Goal: Complete application form

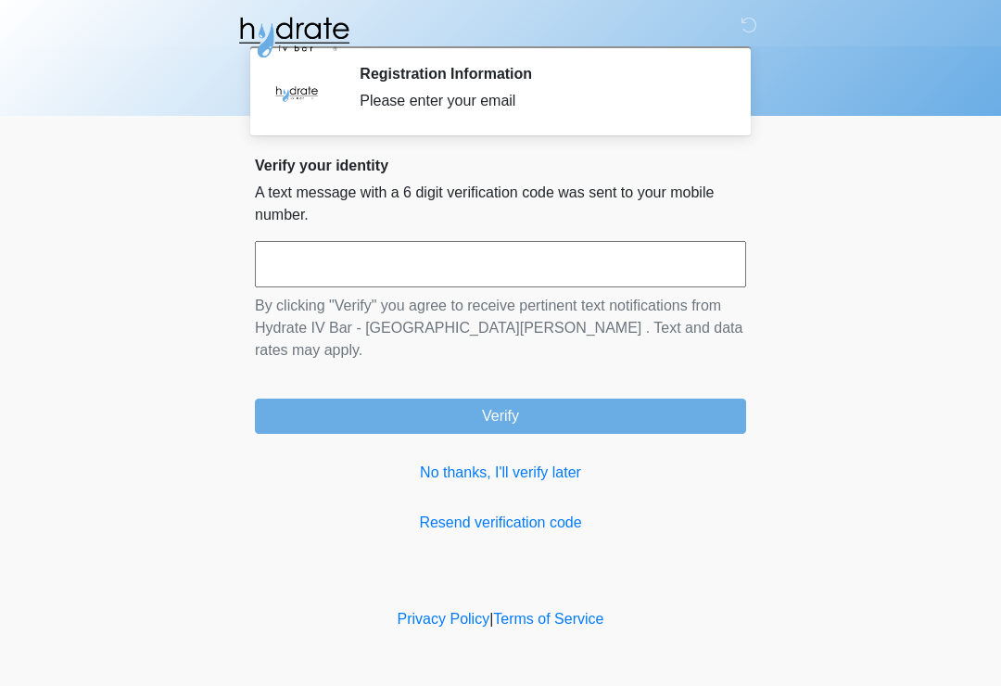
click at [552, 462] on link "No thanks, I'll verify later" at bounding box center [500, 473] width 491 height 22
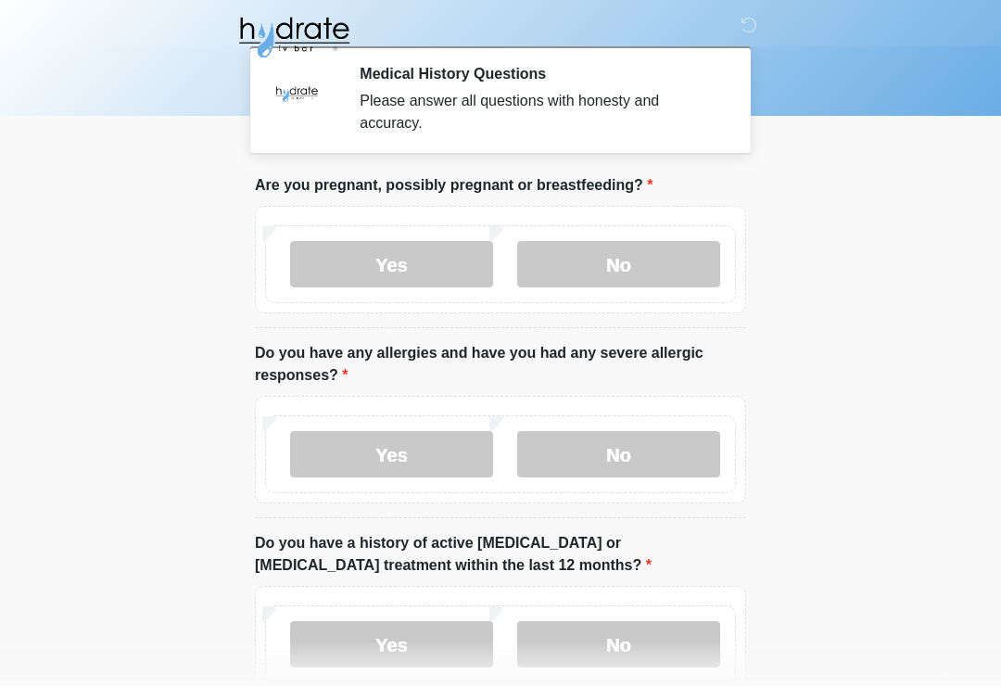
click at [662, 257] on label "No" at bounding box center [618, 264] width 203 height 46
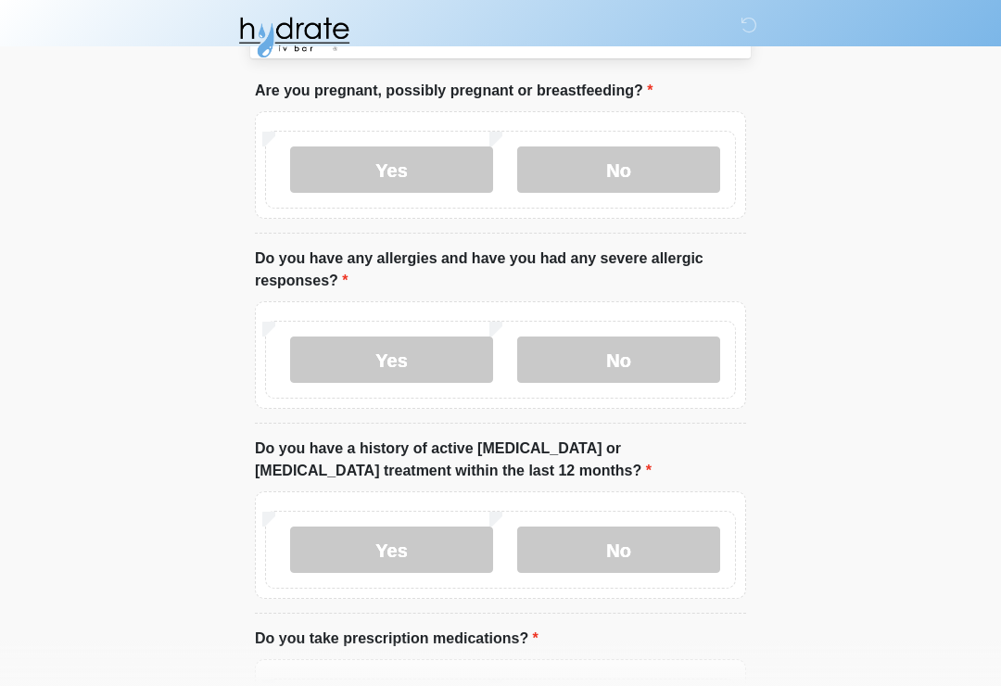
scroll to position [95, 0]
click at [411, 367] on label "Yes" at bounding box center [391, 359] width 203 height 46
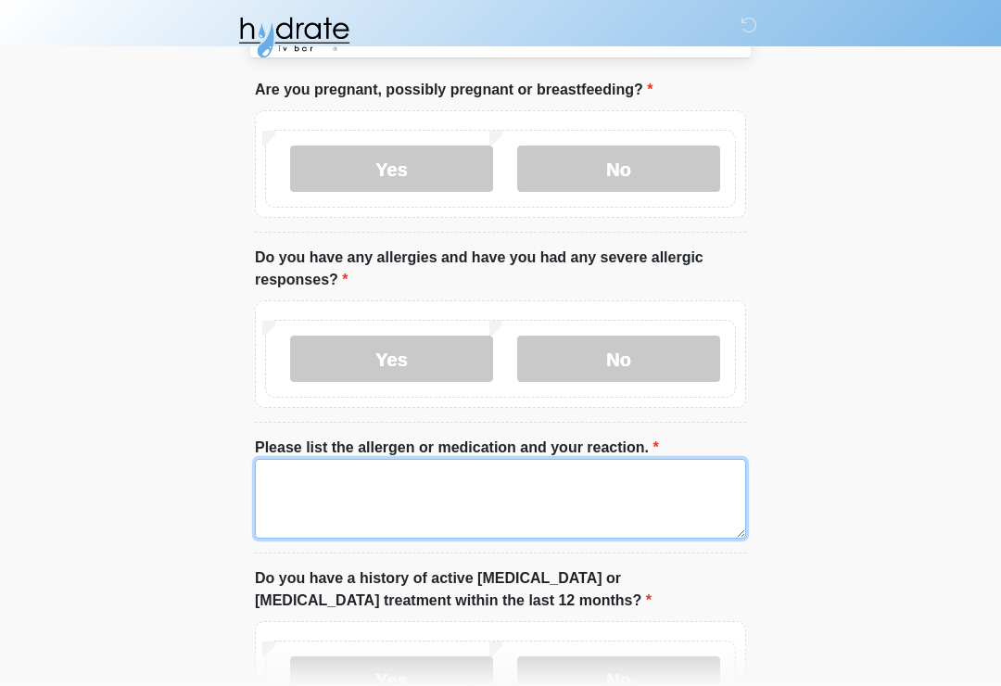
click at [440, 508] on textarea "Please list the allergen or medication and your reaction." at bounding box center [500, 499] width 491 height 80
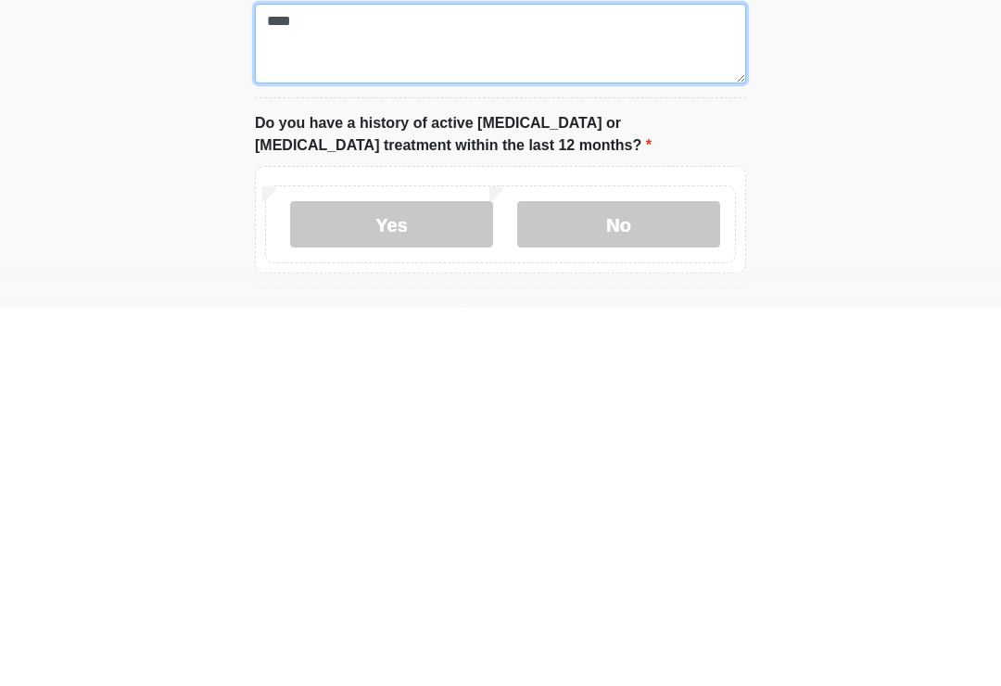
scroll to position [173, 0]
type textarea "***"
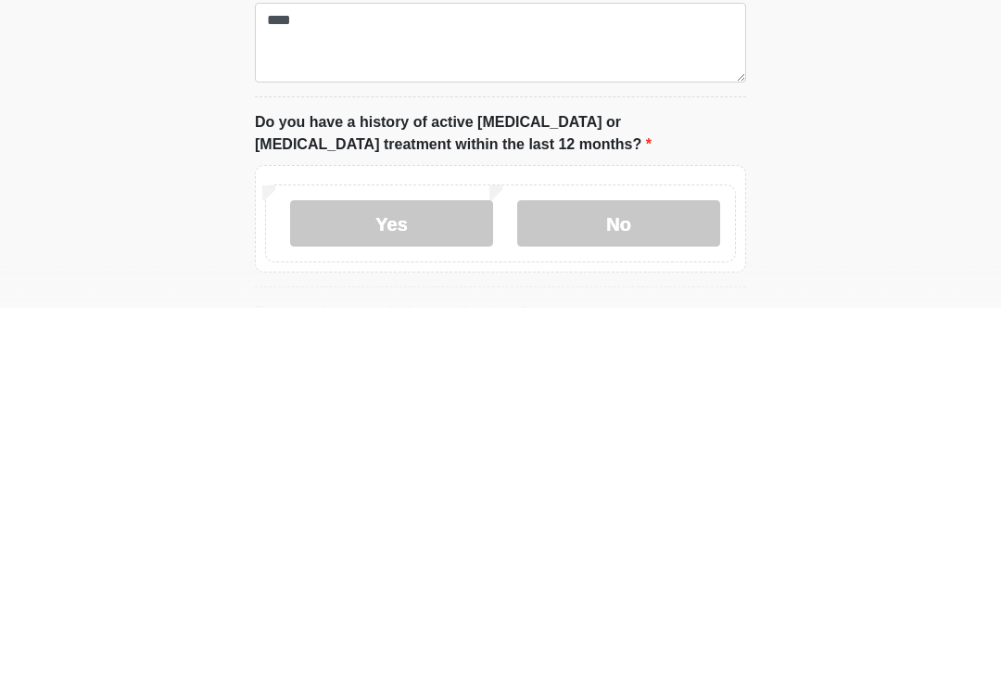
click at [648, 578] on label "No" at bounding box center [618, 601] width 203 height 46
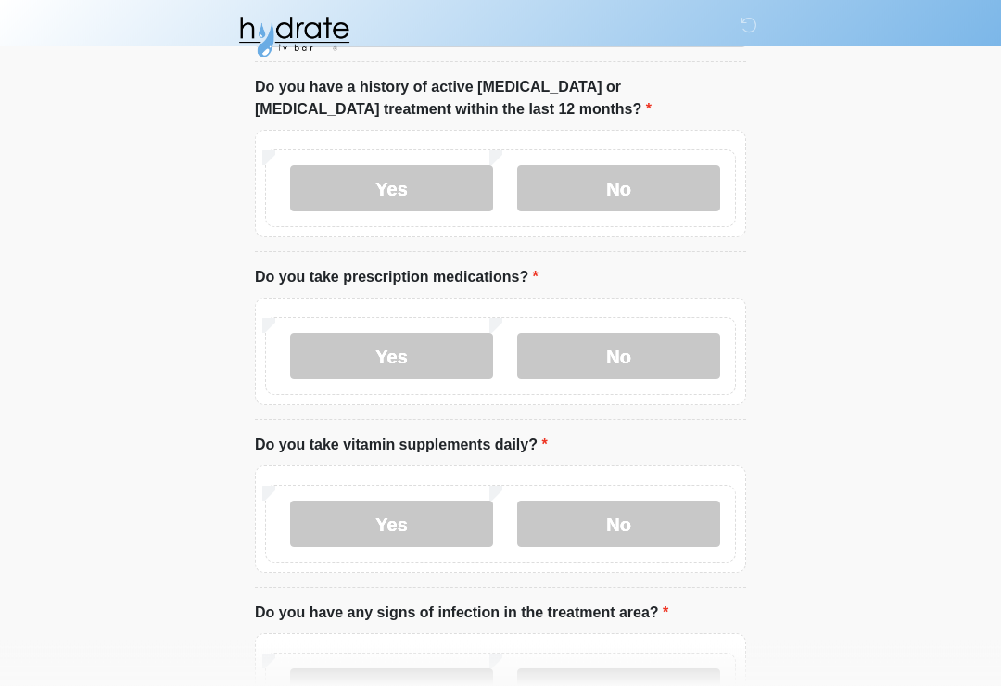
scroll to position [623, 0]
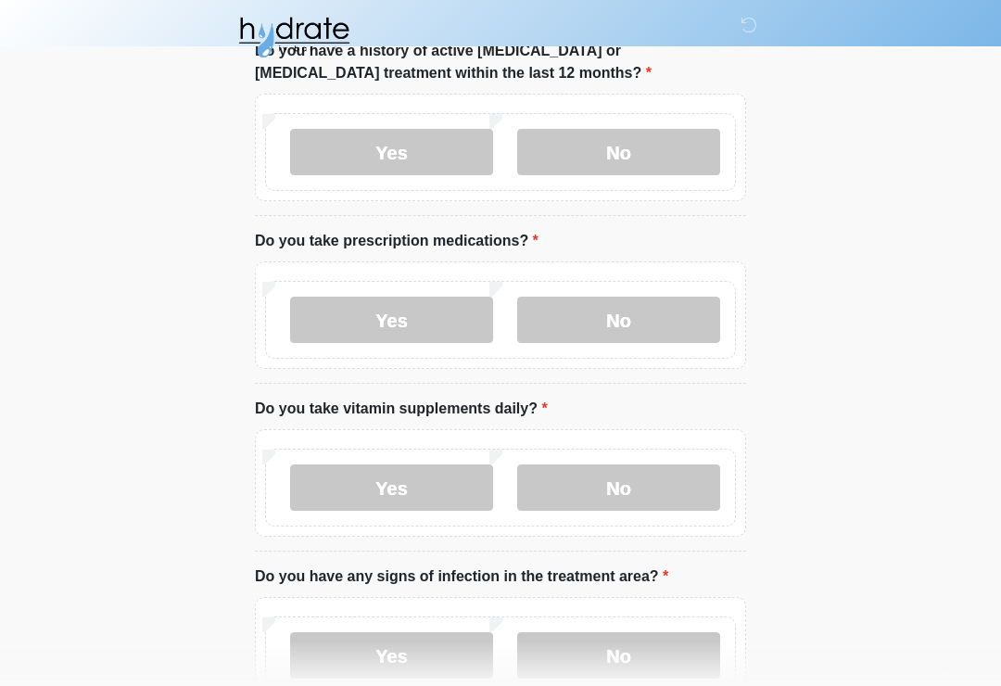
click at [422, 326] on label "Yes" at bounding box center [391, 320] width 203 height 46
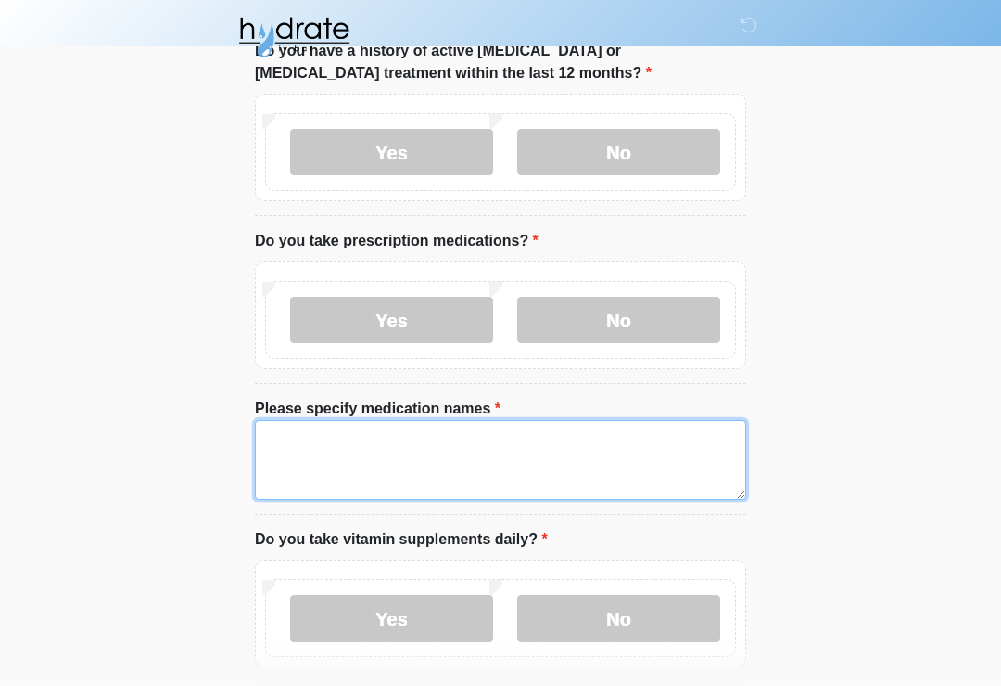
click at [466, 442] on textarea "Please specify medication names" at bounding box center [500, 460] width 491 height 80
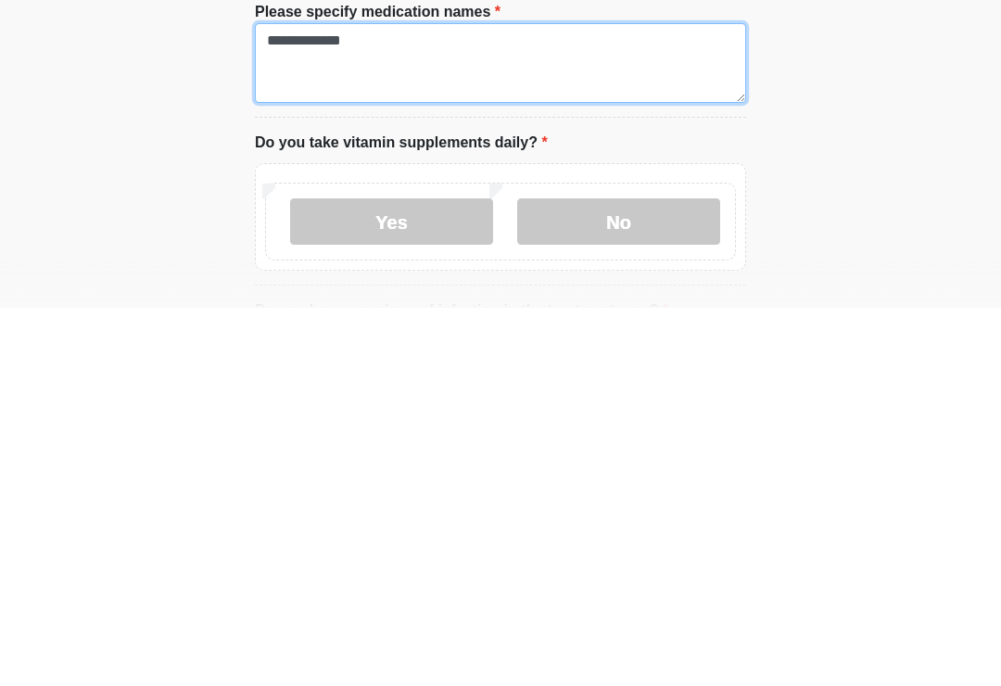
scroll to position [655, 0]
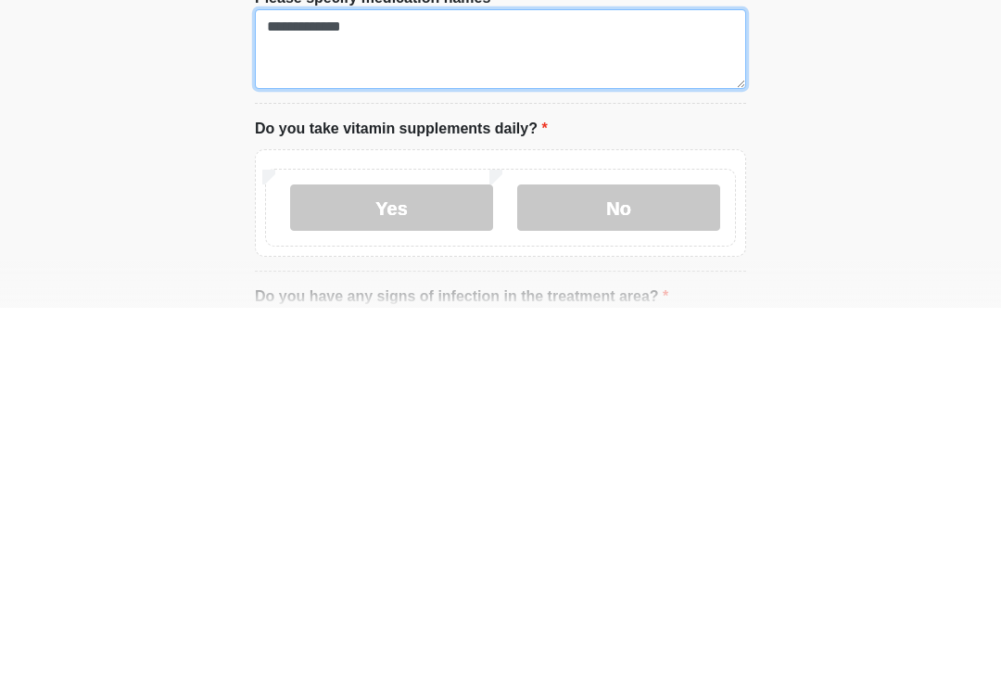
type textarea "**********"
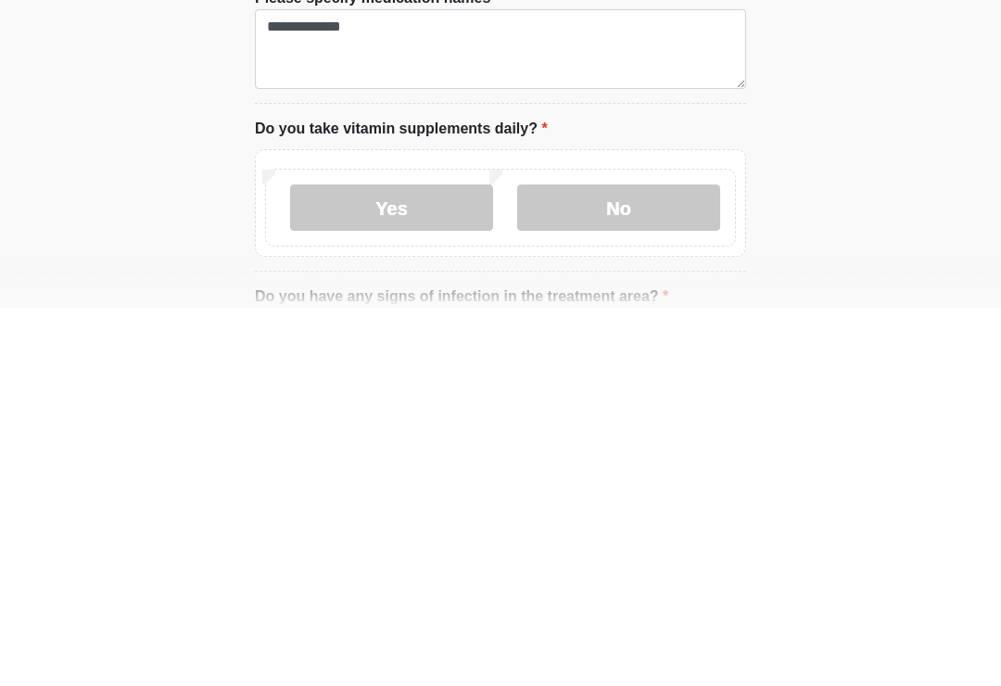
click at [430, 563] on label "Yes" at bounding box center [391, 586] width 203 height 46
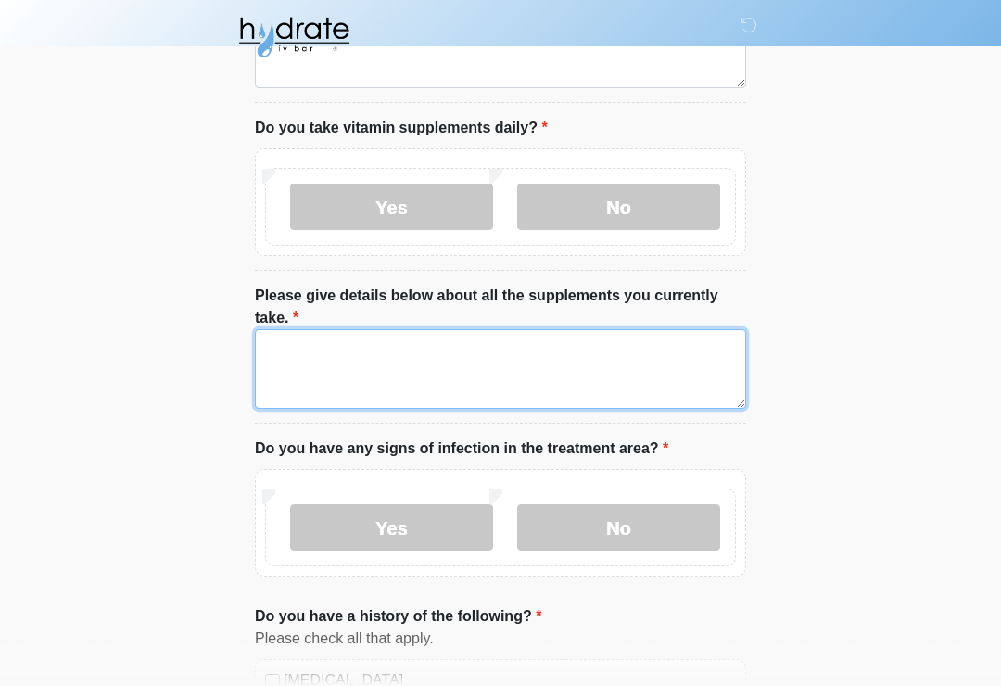
click at [490, 357] on textarea "Please give details below about all the supplements you currently take." at bounding box center [500, 369] width 491 height 80
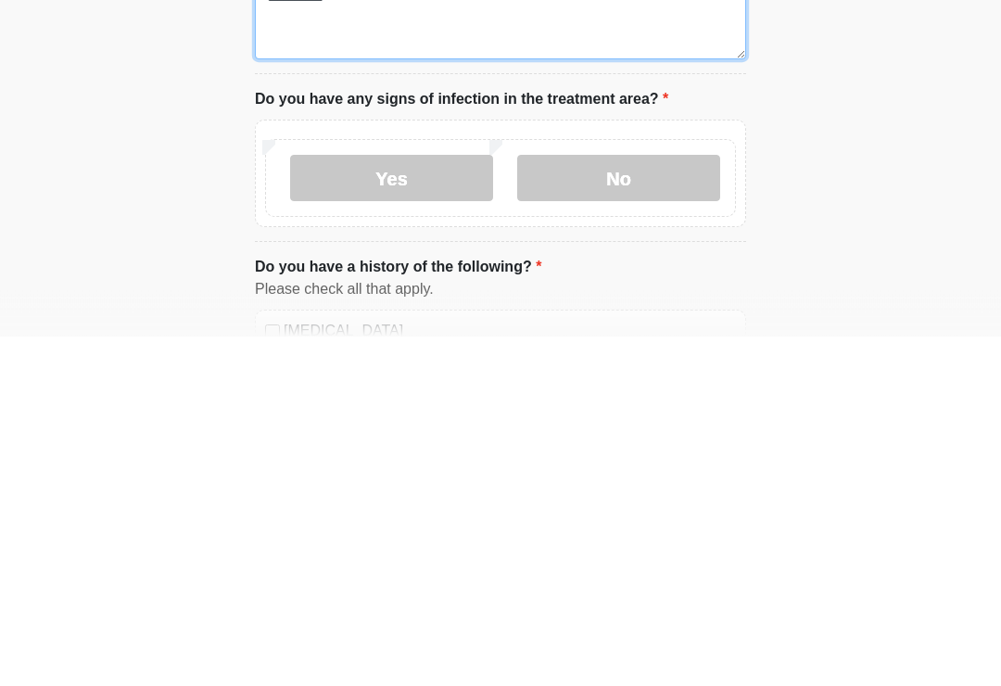
type textarea "**********"
click at [669, 505] on label "No" at bounding box center [618, 528] width 203 height 46
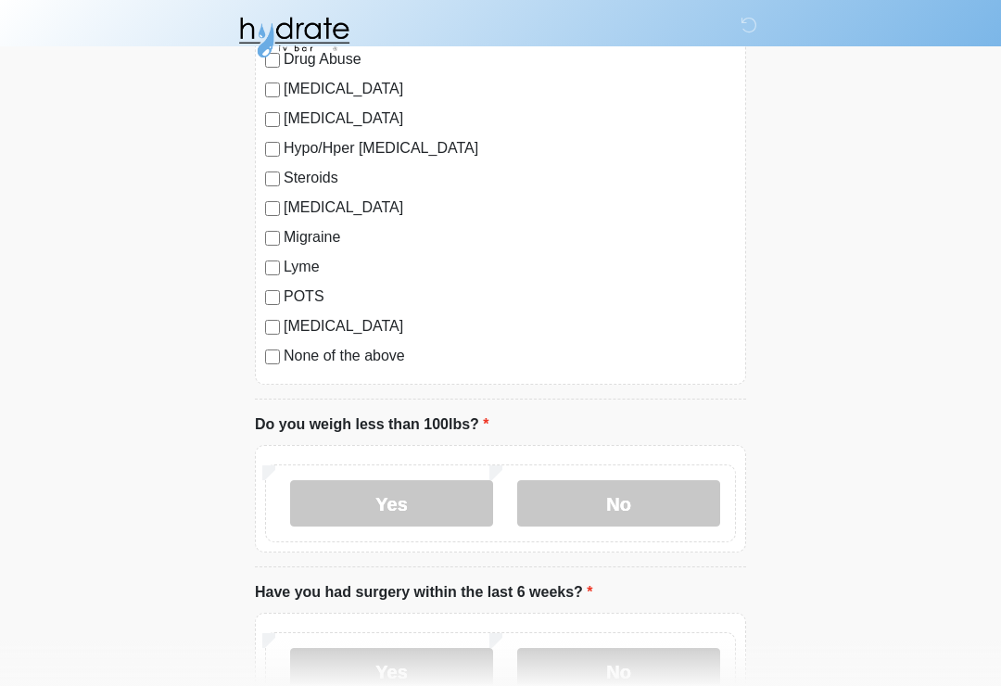
scroll to position [2337, 0]
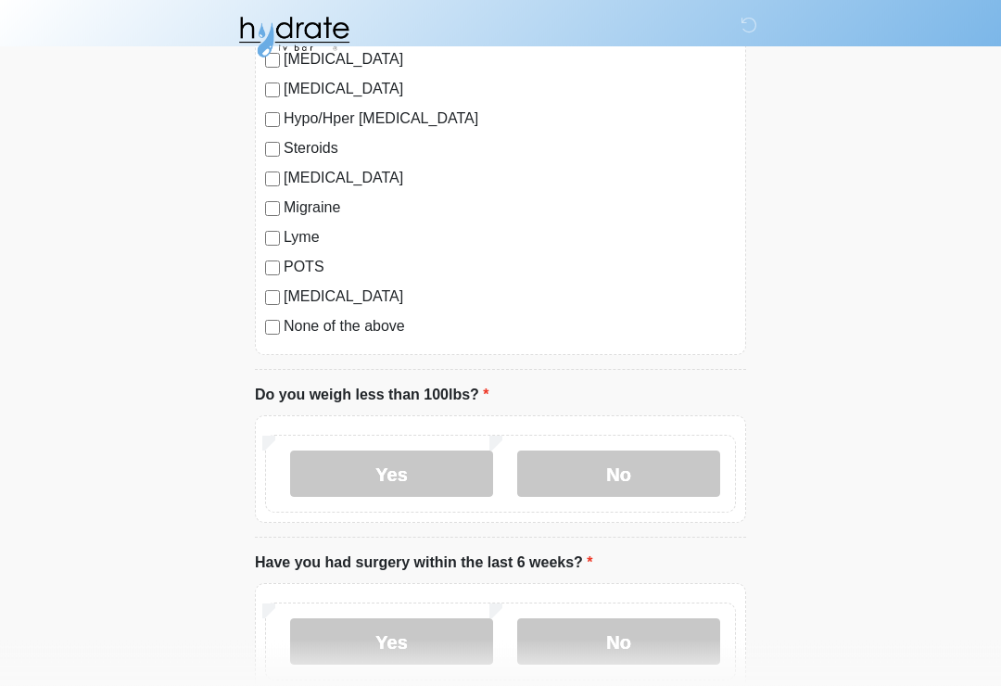
click at [642, 451] on label "No" at bounding box center [618, 474] width 203 height 46
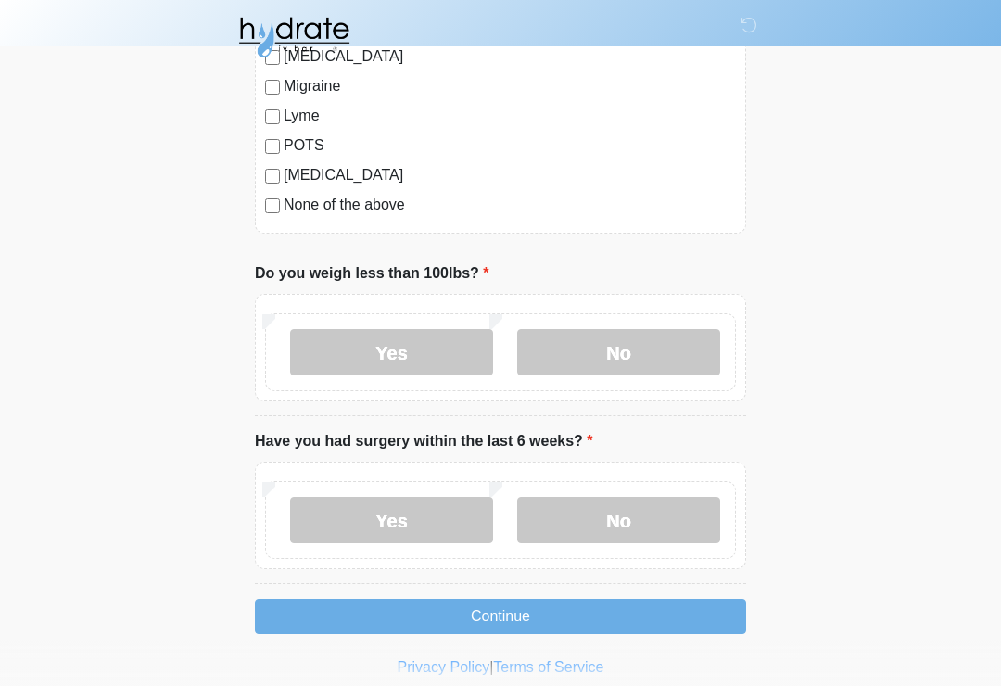
scroll to position [2461, 0]
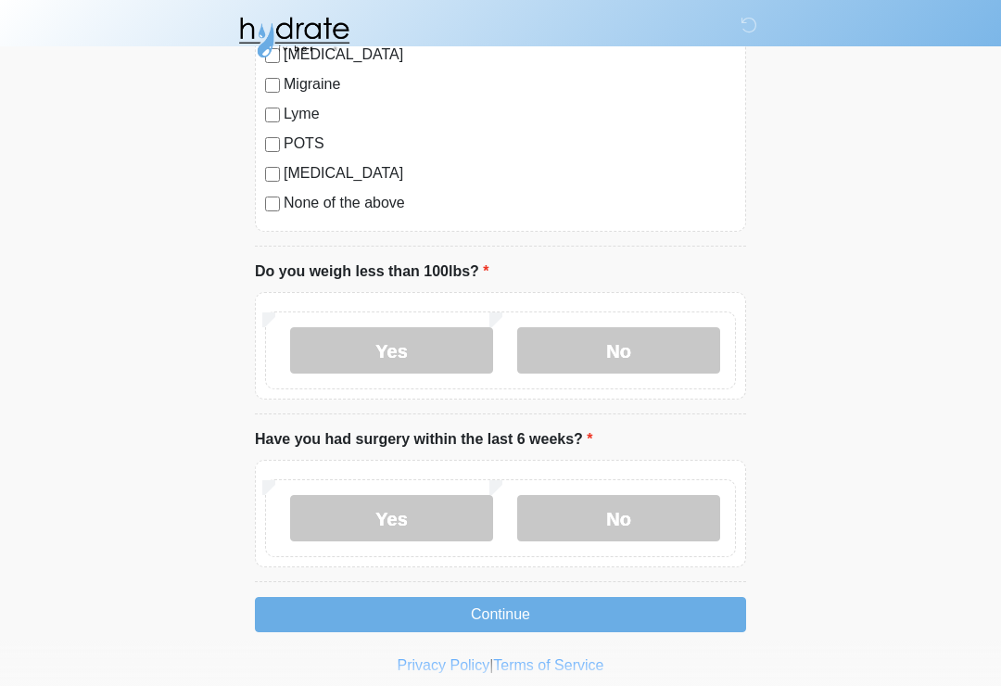
click at [672, 509] on label "No" at bounding box center [618, 518] width 203 height 46
click at [552, 612] on button "Continue" at bounding box center [500, 614] width 491 height 35
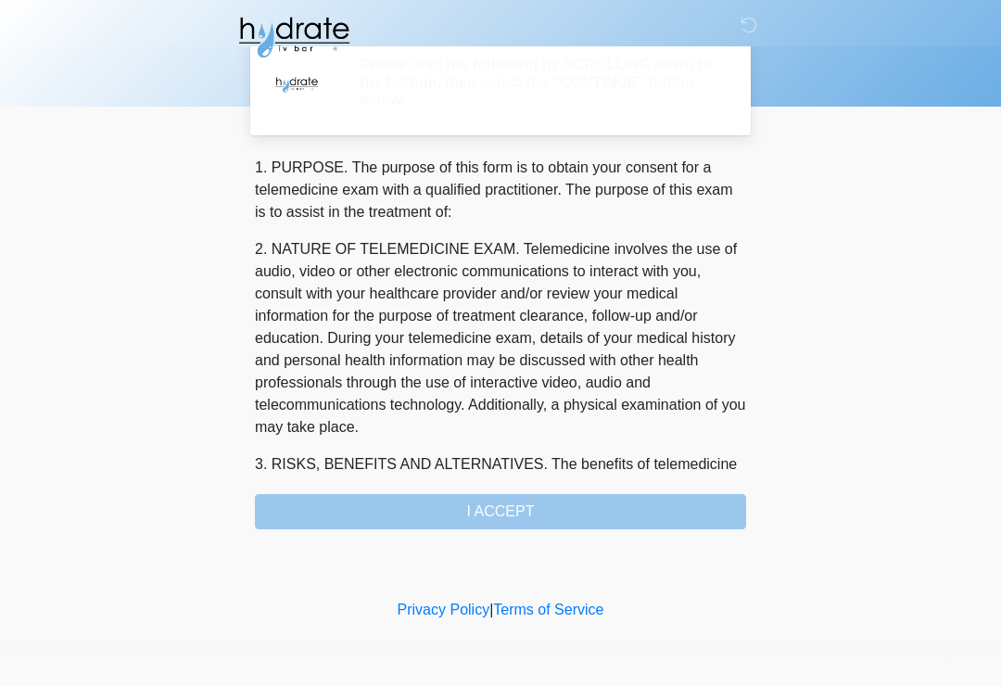
scroll to position [0, 0]
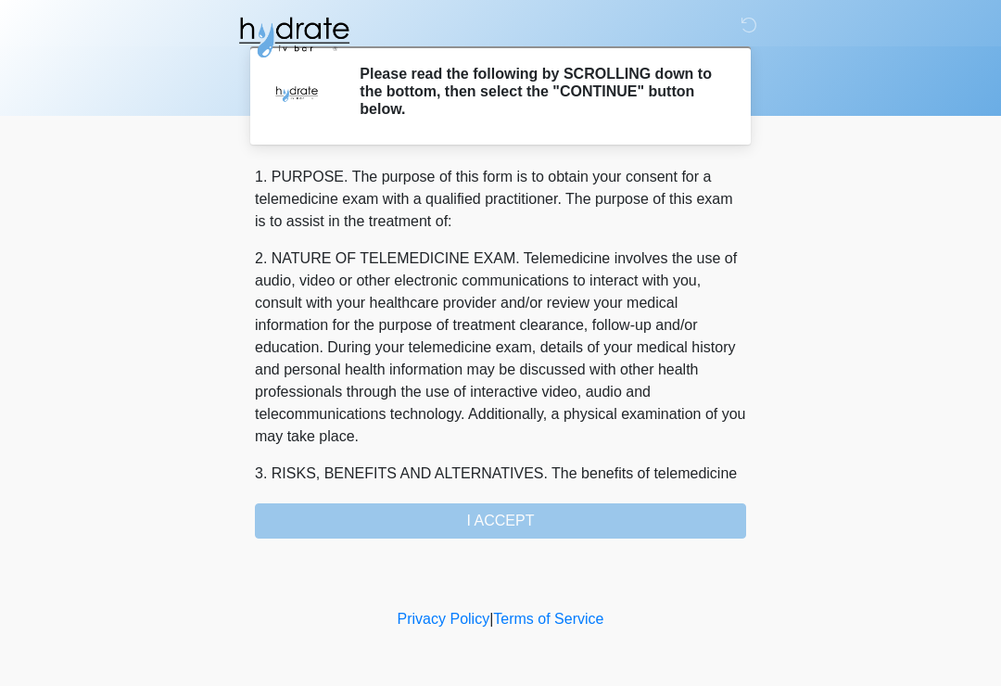
click at [563, 526] on div "1. PURPOSE. The purpose of this form is to obtain your consent for a telemedici…" at bounding box center [500, 352] width 491 height 373
click at [542, 532] on div "1. PURPOSE. The purpose of this form is to obtain your consent for a telemedici…" at bounding box center [500, 352] width 491 height 373
click at [529, 511] on div "1. PURPOSE. The purpose of this form is to obtain your consent for a telemedici…" at bounding box center [500, 352] width 491 height 373
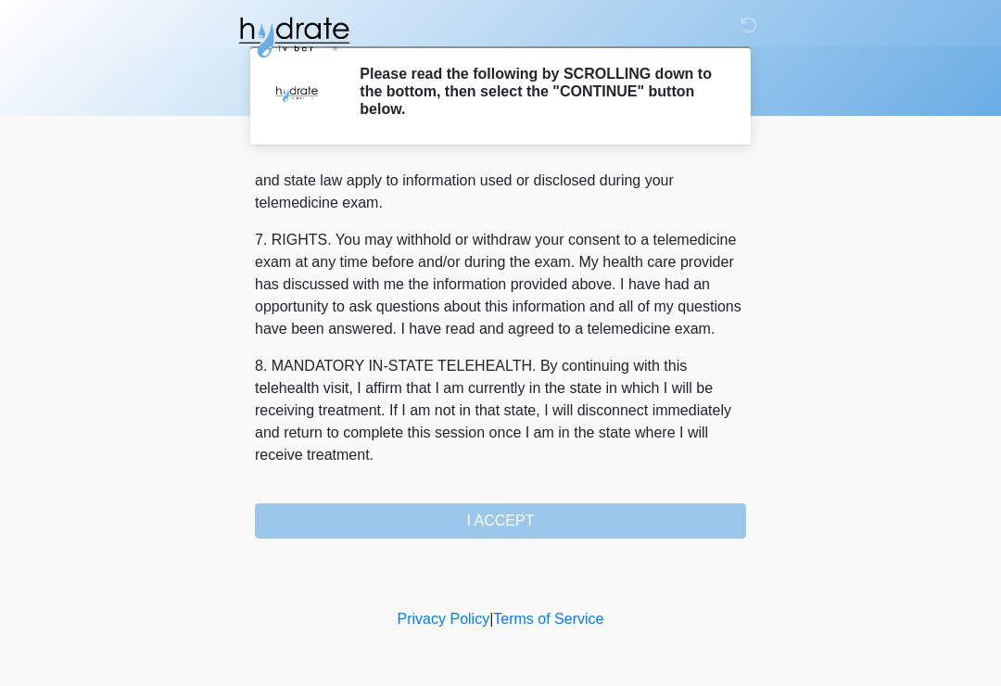
click at [546, 528] on button "I ACCEPT" at bounding box center [500, 520] width 491 height 35
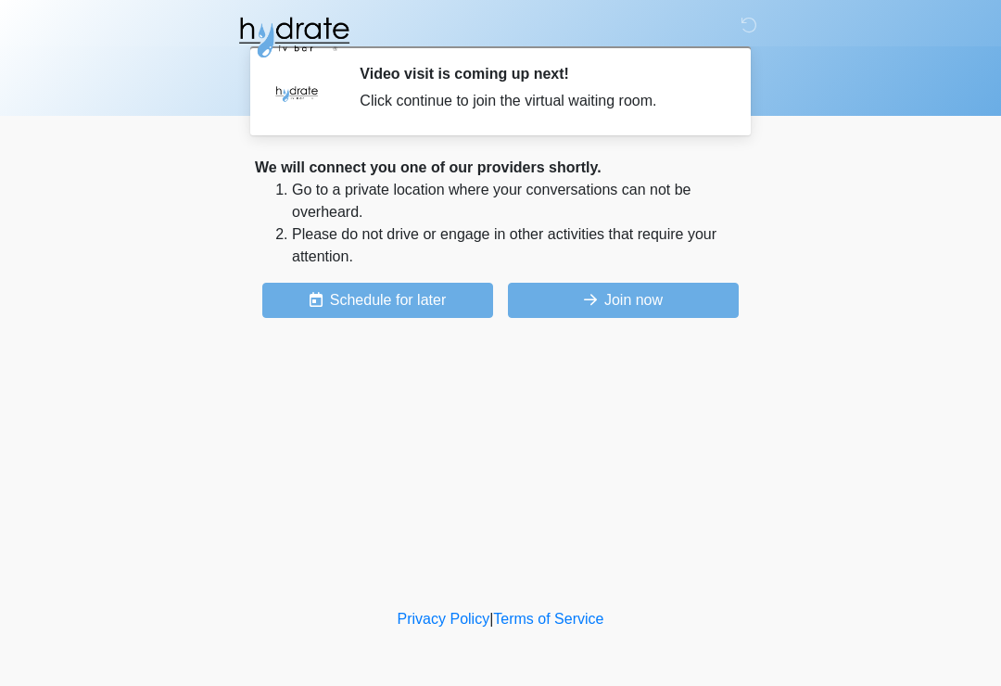
click at [668, 298] on button "Join now" at bounding box center [623, 300] width 231 height 35
